Goal: Find specific page/section: Find specific page/section

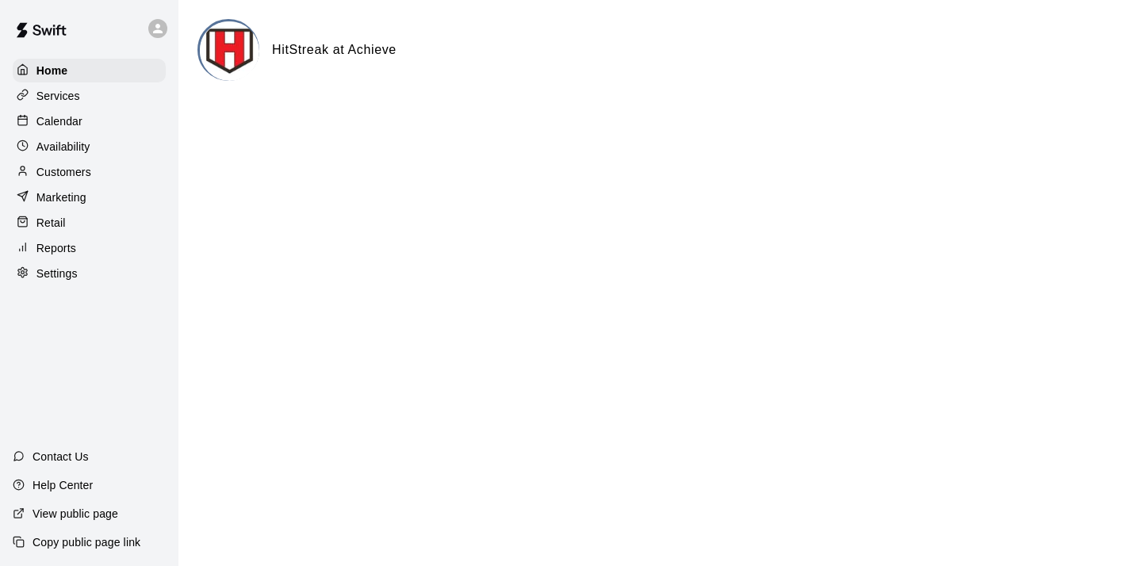
click at [73, 171] on p "Customers" at bounding box center [63, 172] width 55 height 16
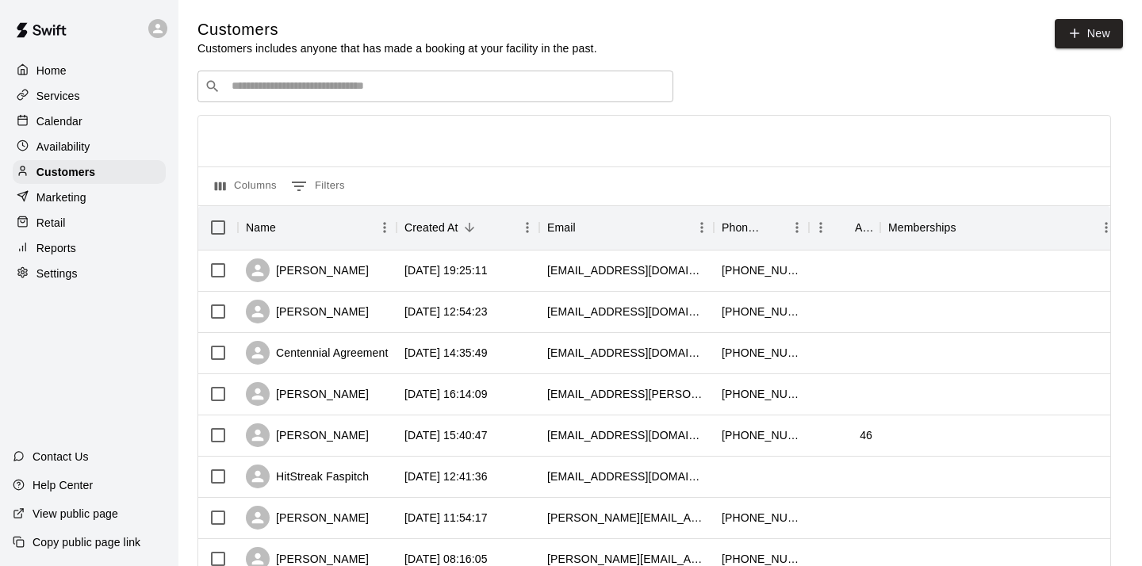
click at [358, 97] on div "​ ​" at bounding box center [435, 87] width 476 height 32
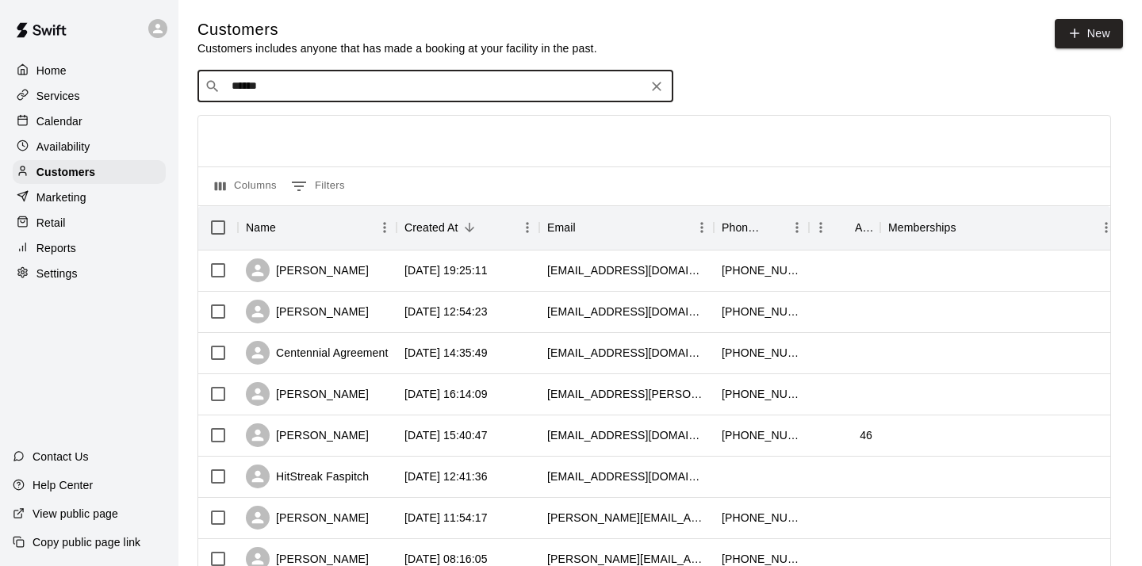
type input "*******"
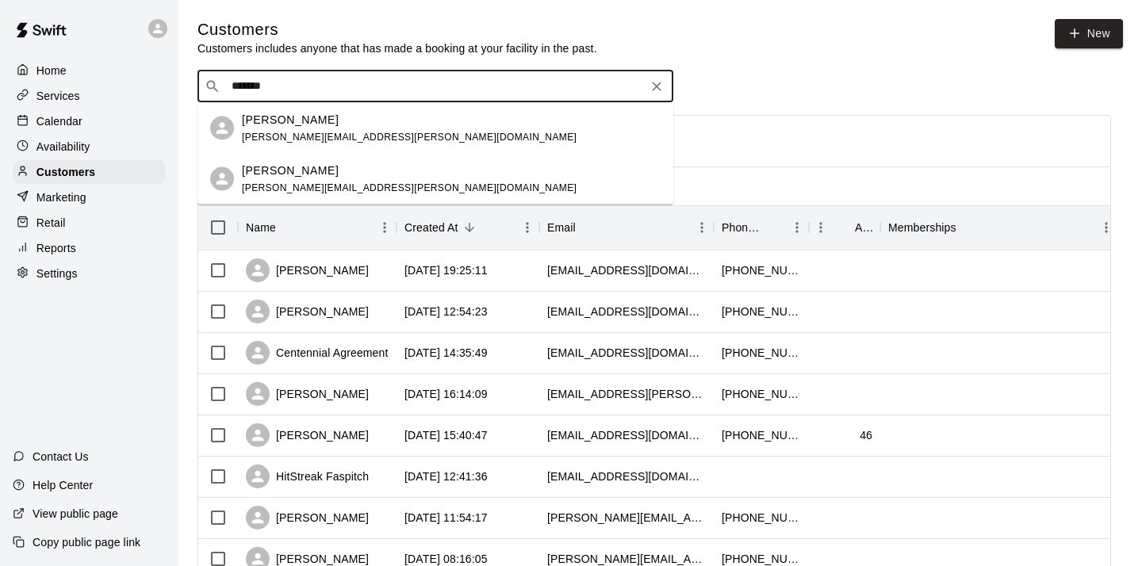
click at [301, 126] on p "[PERSON_NAME]" at bounding box center [290, 119] width 97 height 17
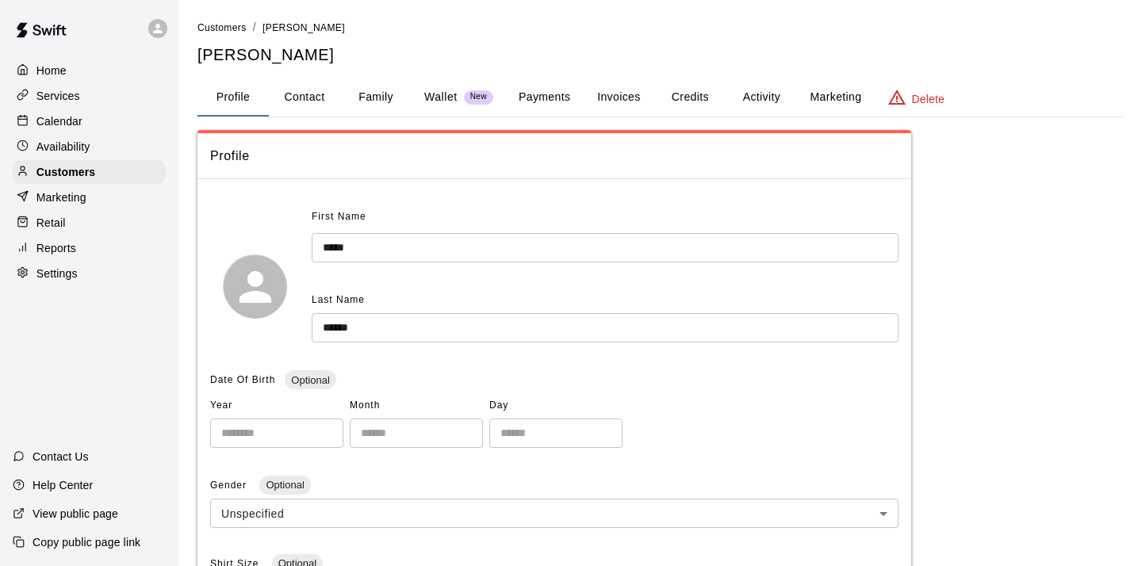
click at [555, 98] on button "Payments" at bounding box center [544, 98] width 77 height 38
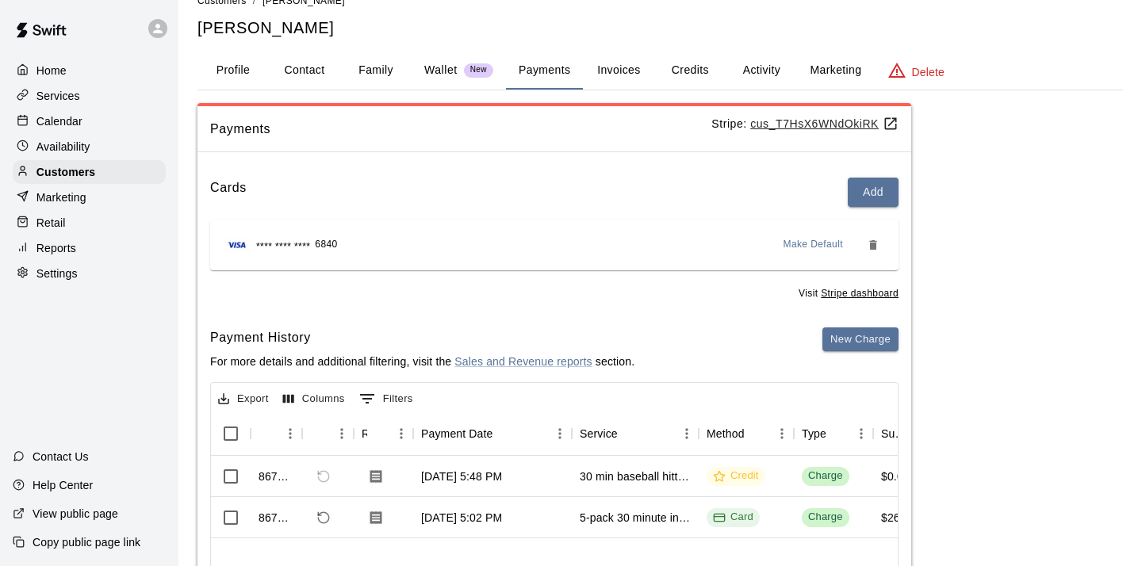
scroll to position [19, 0]
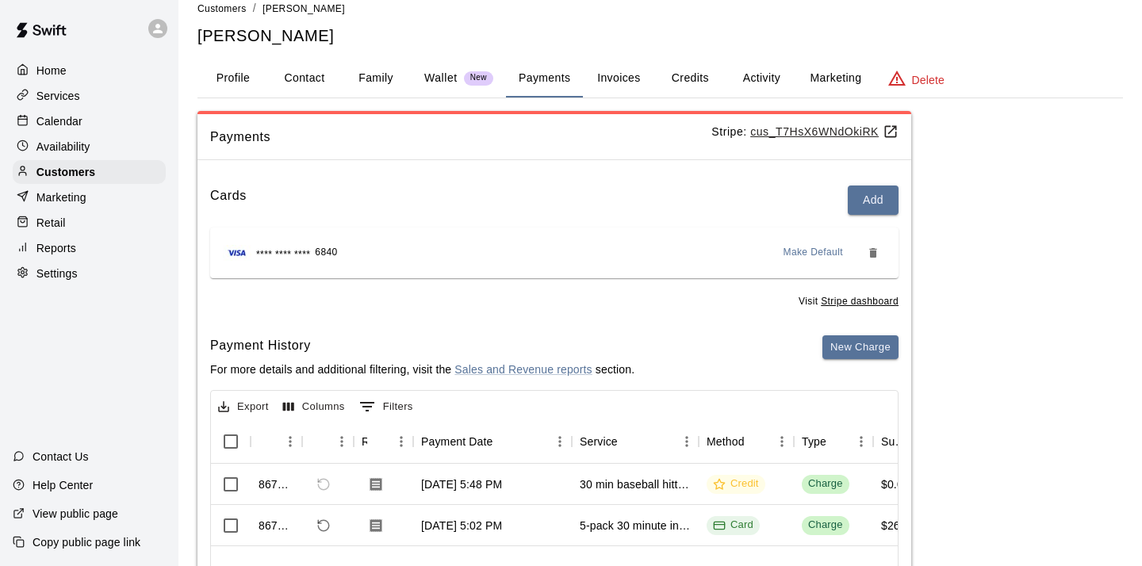
click at [56, 69] on p "Home" at bounding box center [51, 71] width 30 height 16
